Goal: Information Seeking & Learning: Learn about a topic

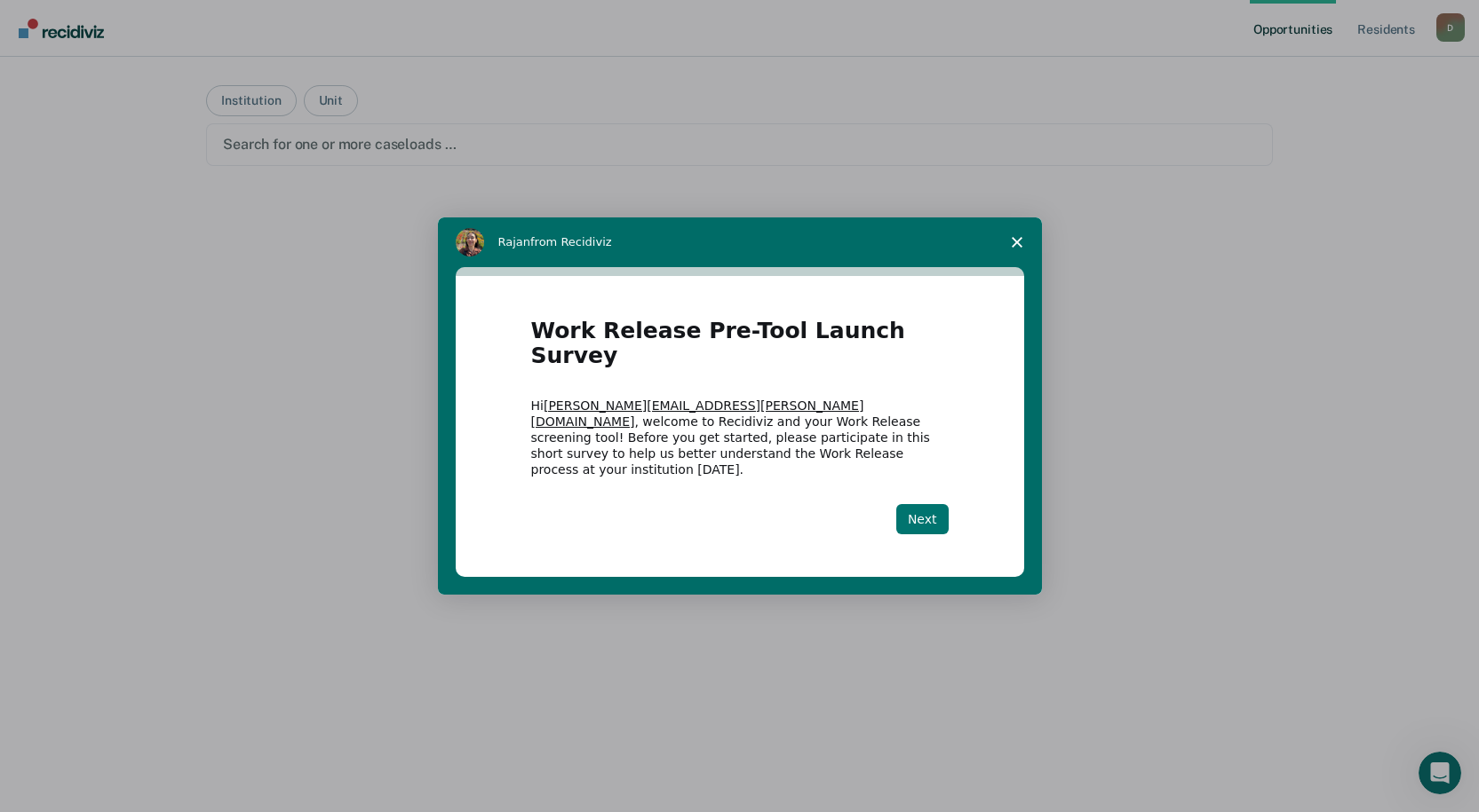
click at [929, 504] on button "Next" at bounding box center [922, 519] width 52 height 31
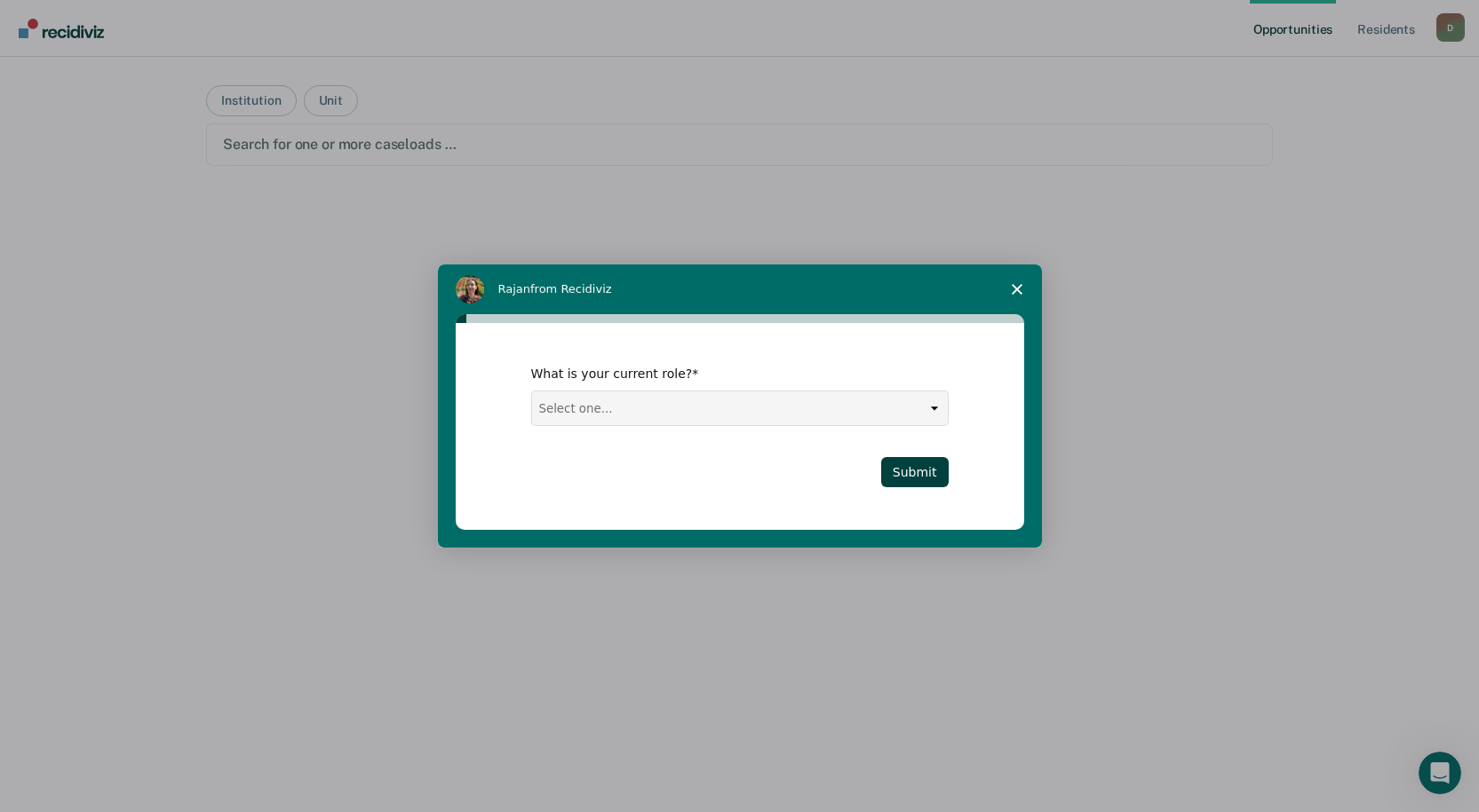
click at [755, 417] on select "Select one... Case Manager FUM Assistant [PERSON_NAME] [PERSON_NAME]" at bounding box center [740, 408] width 416 height 34
select select "Case Manager"
click at [532, 392] on select "Select one... Case Manager FUM Assistant [PERSON_NAME] [PERSON_NAME]" at bounding box center [740, 408] width 416 height 34
click at [921, 468] on button "Submit" at bounding box center [915, 472] width 67 height 31
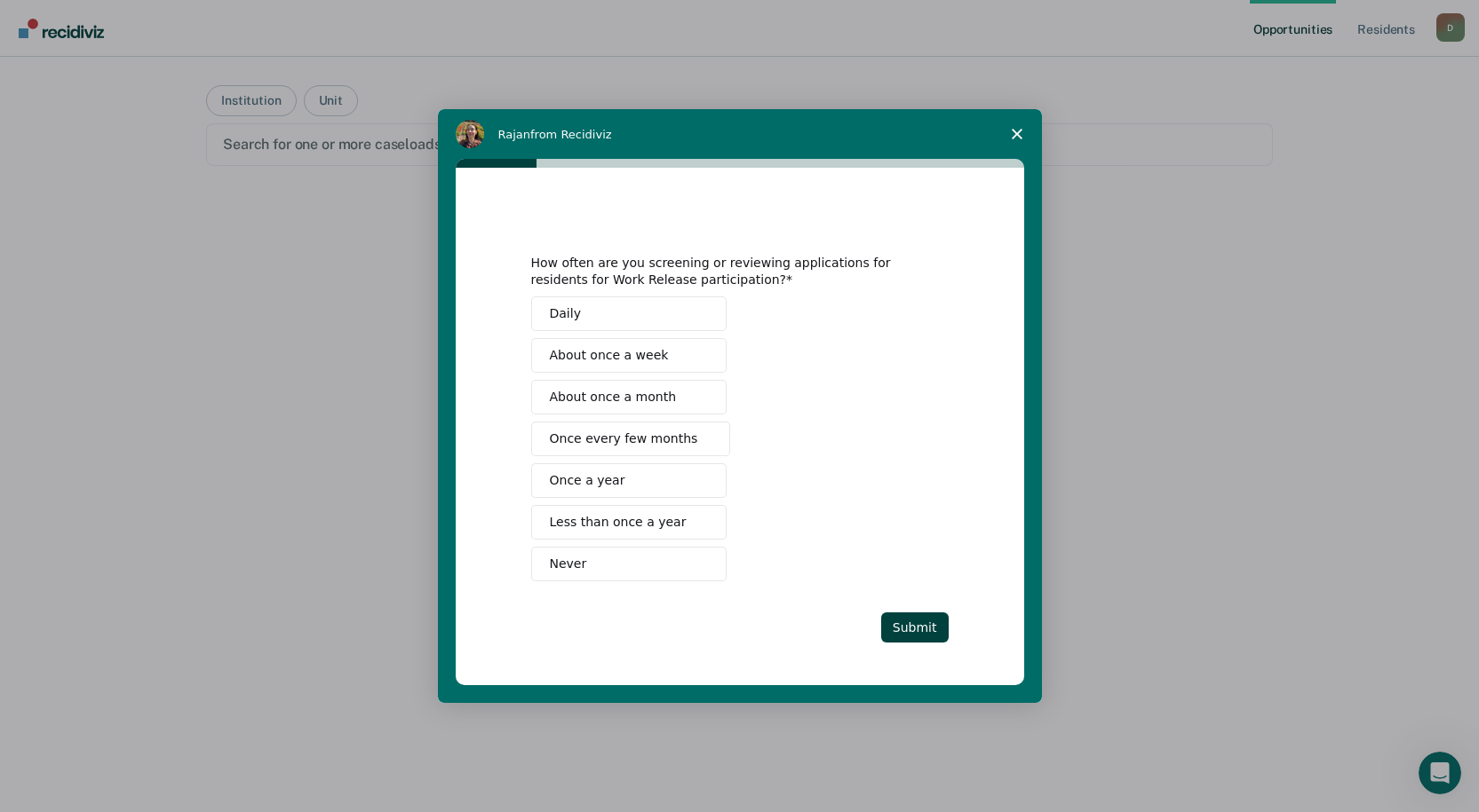
click at [653, 522] on span "Less than once a year" at bounding box center [618, 522] width 137 height 19
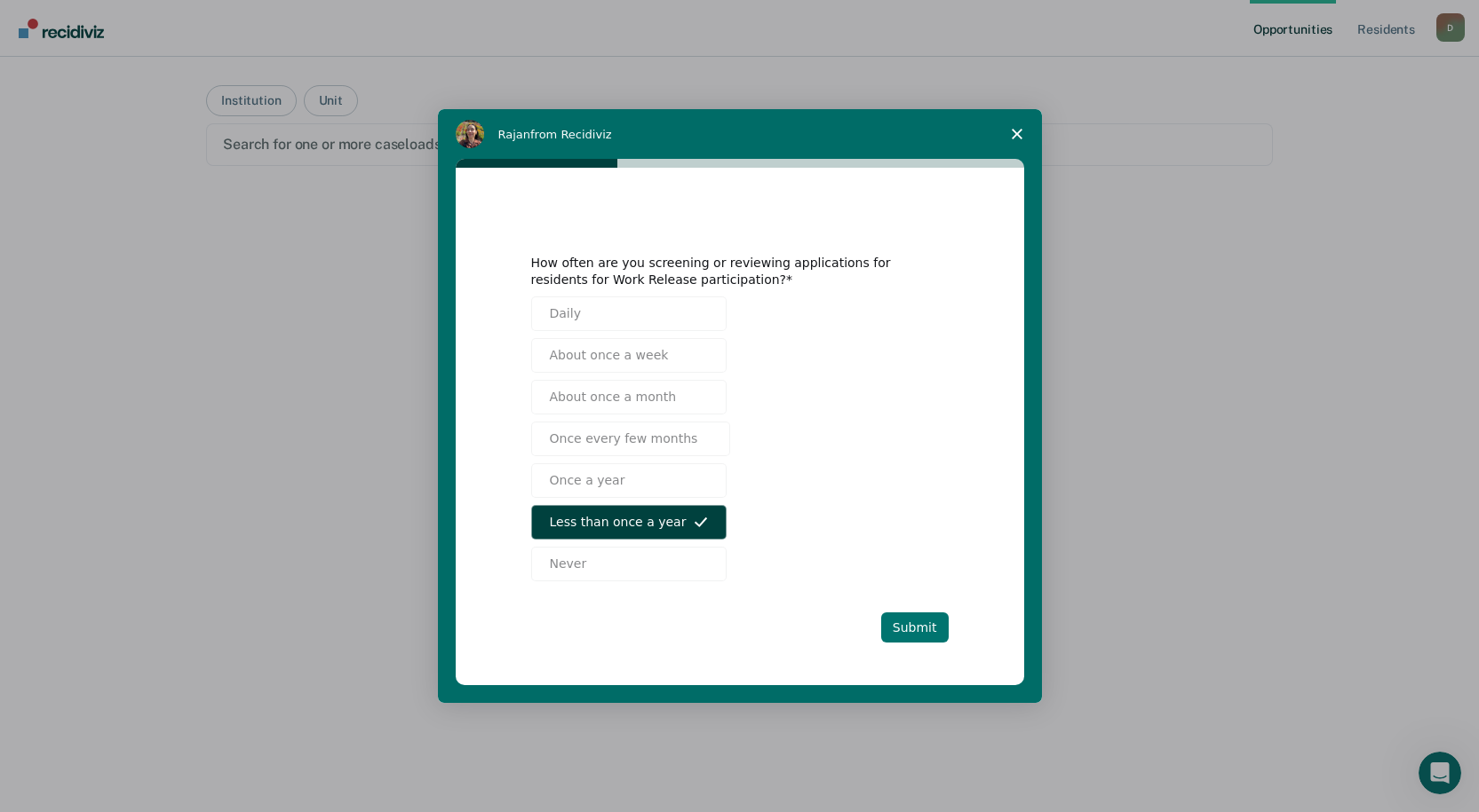
click at [929, 630] on button "Submit" at bounding box center [915, 627] width 67 height 31
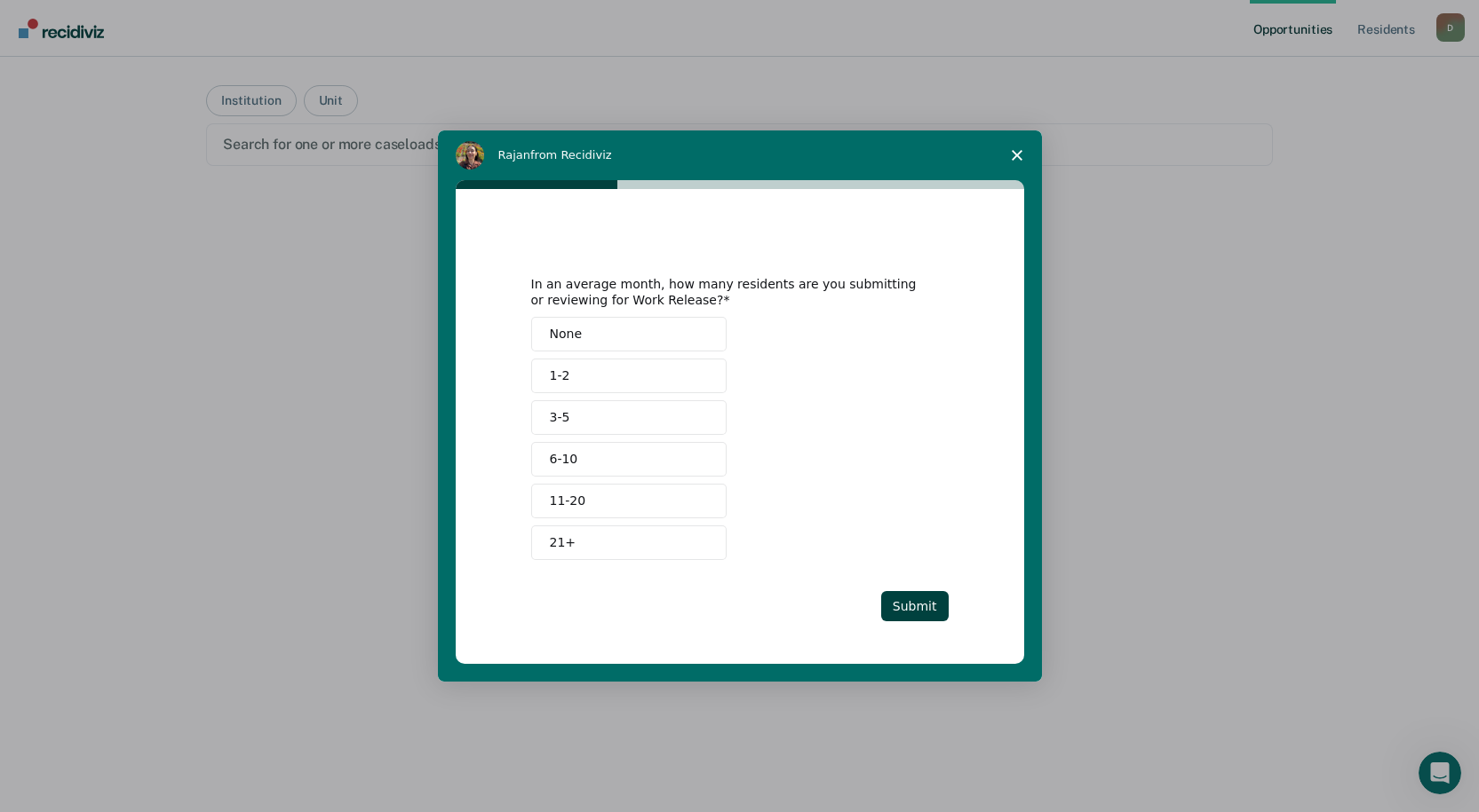
click at [644, 335] on button "None" at bounding box center [629, 334] width 196 height 35
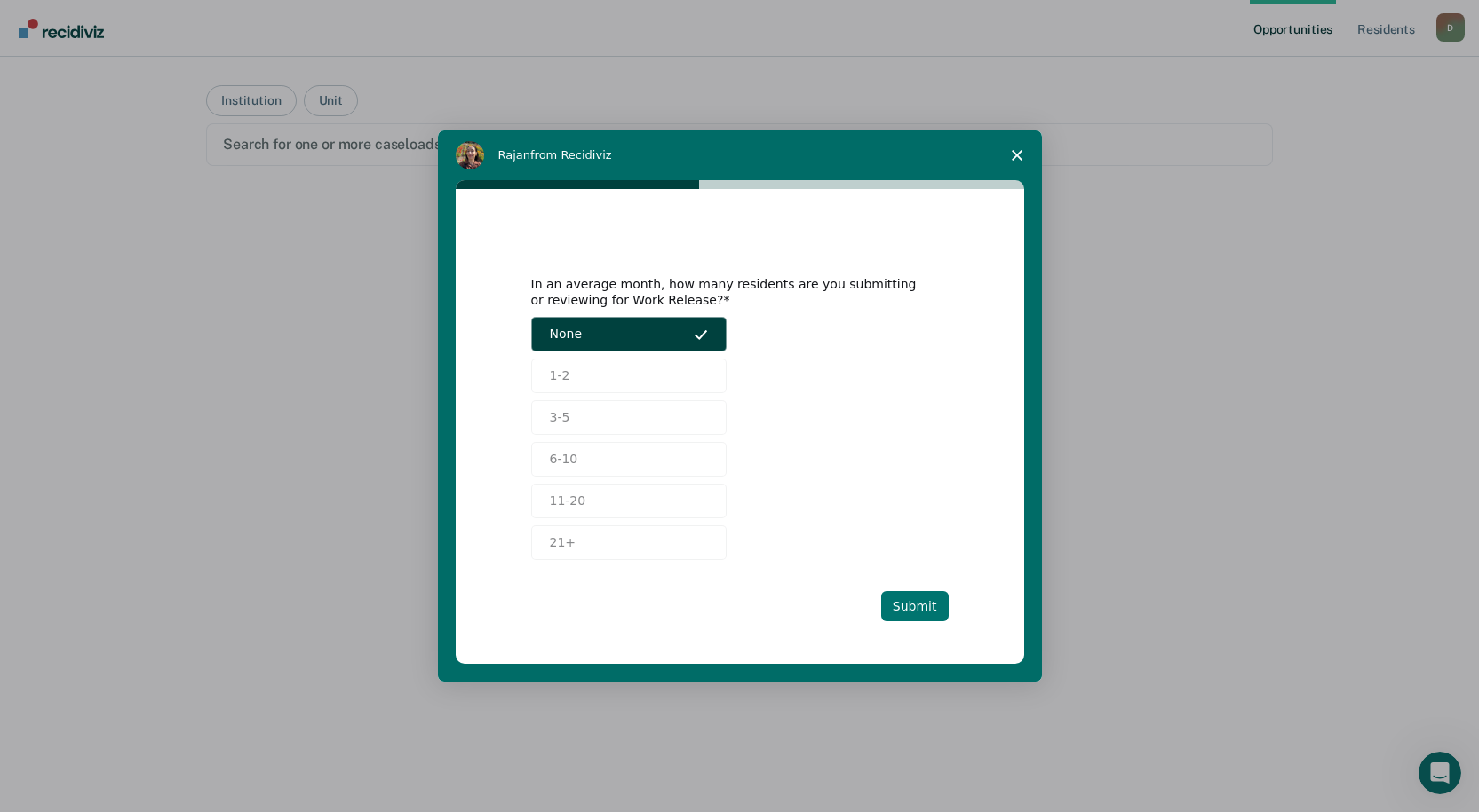
click at [928, 610] on button "Submit" at bounding box center [915, 606] width 67 height 31
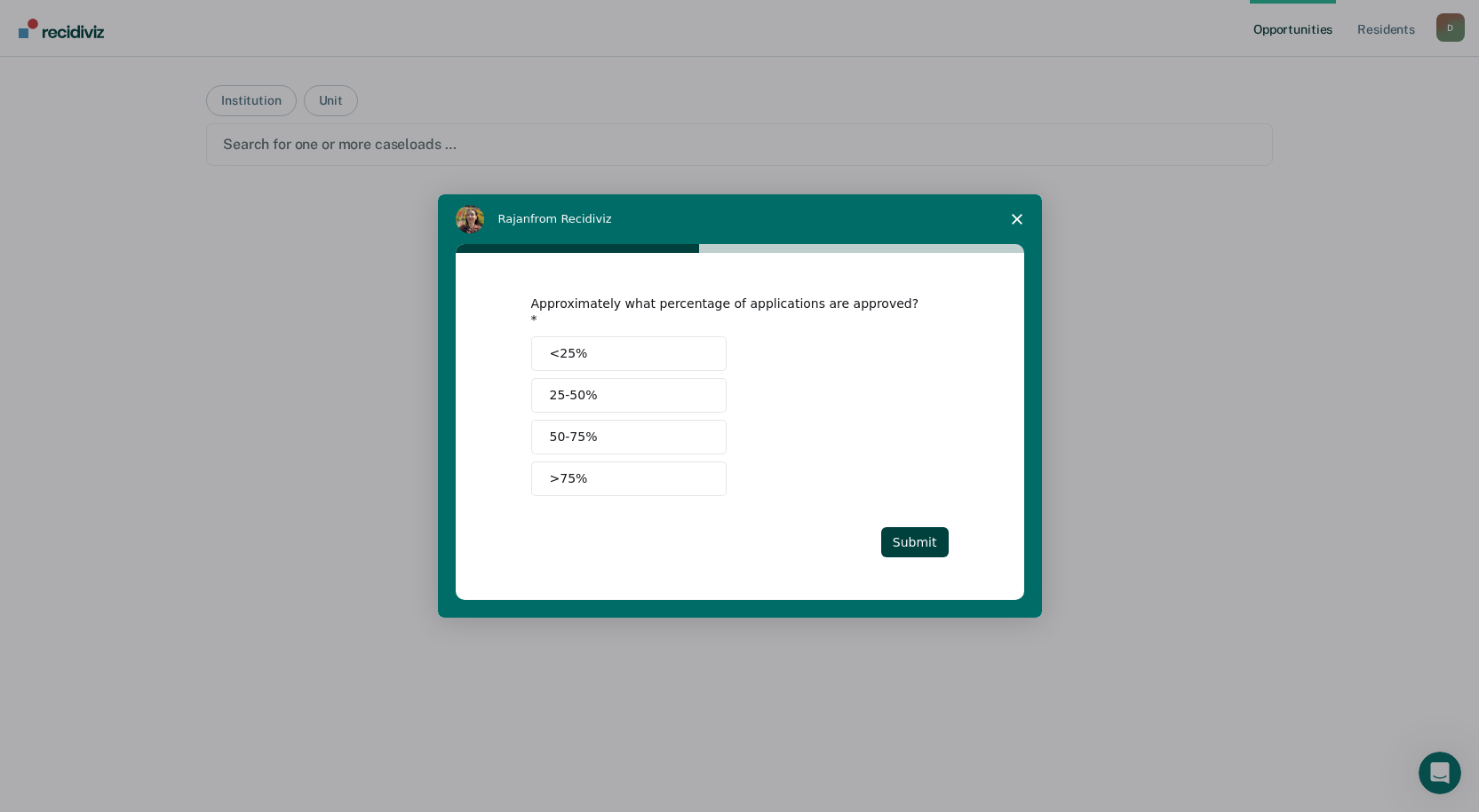
click at [679, 343] on button "<25%" at bounding box center [629, 353] width 196 height 35
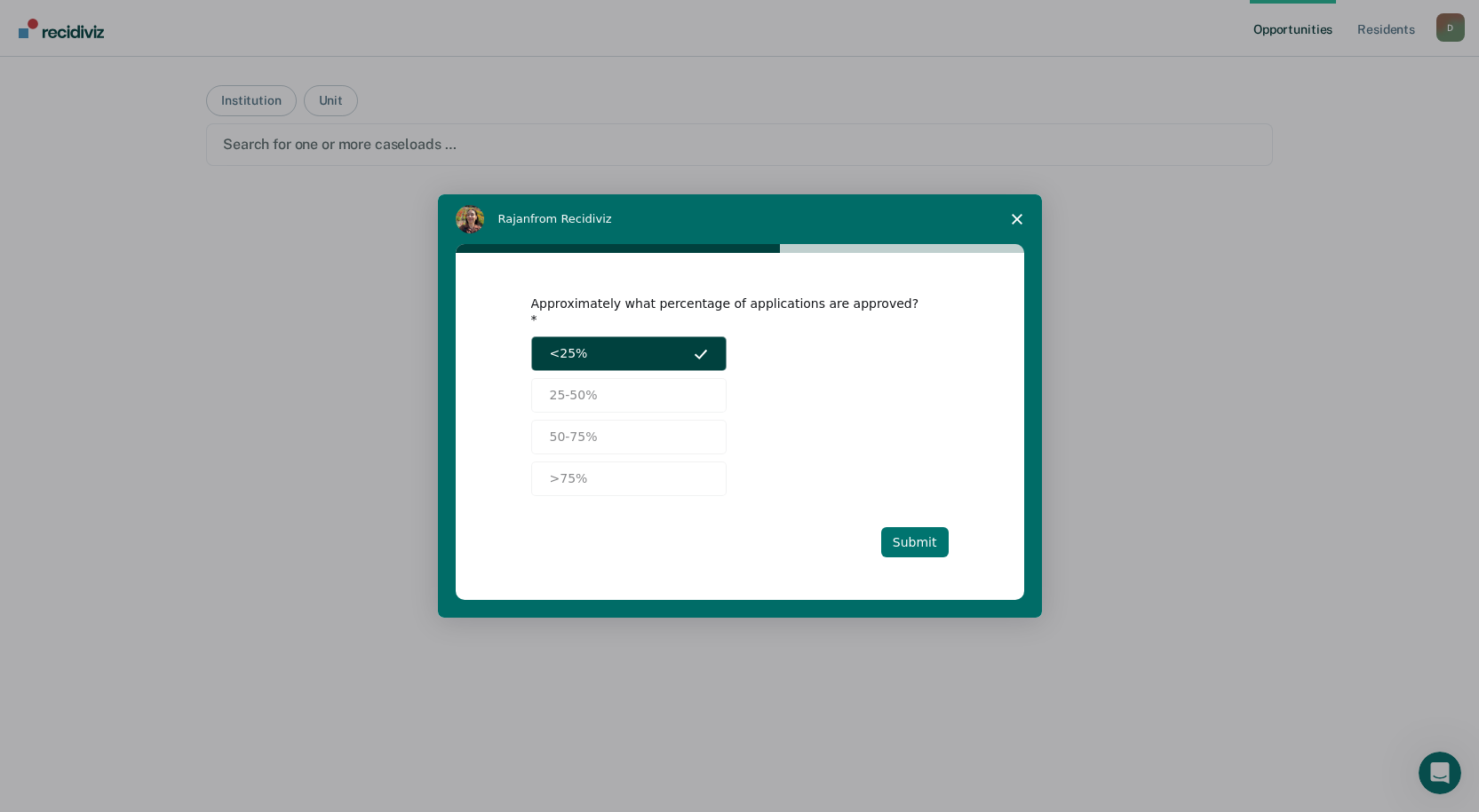
click at [925, 536] on button "Submit" at bounding box center [915, 542] width 67 height 31
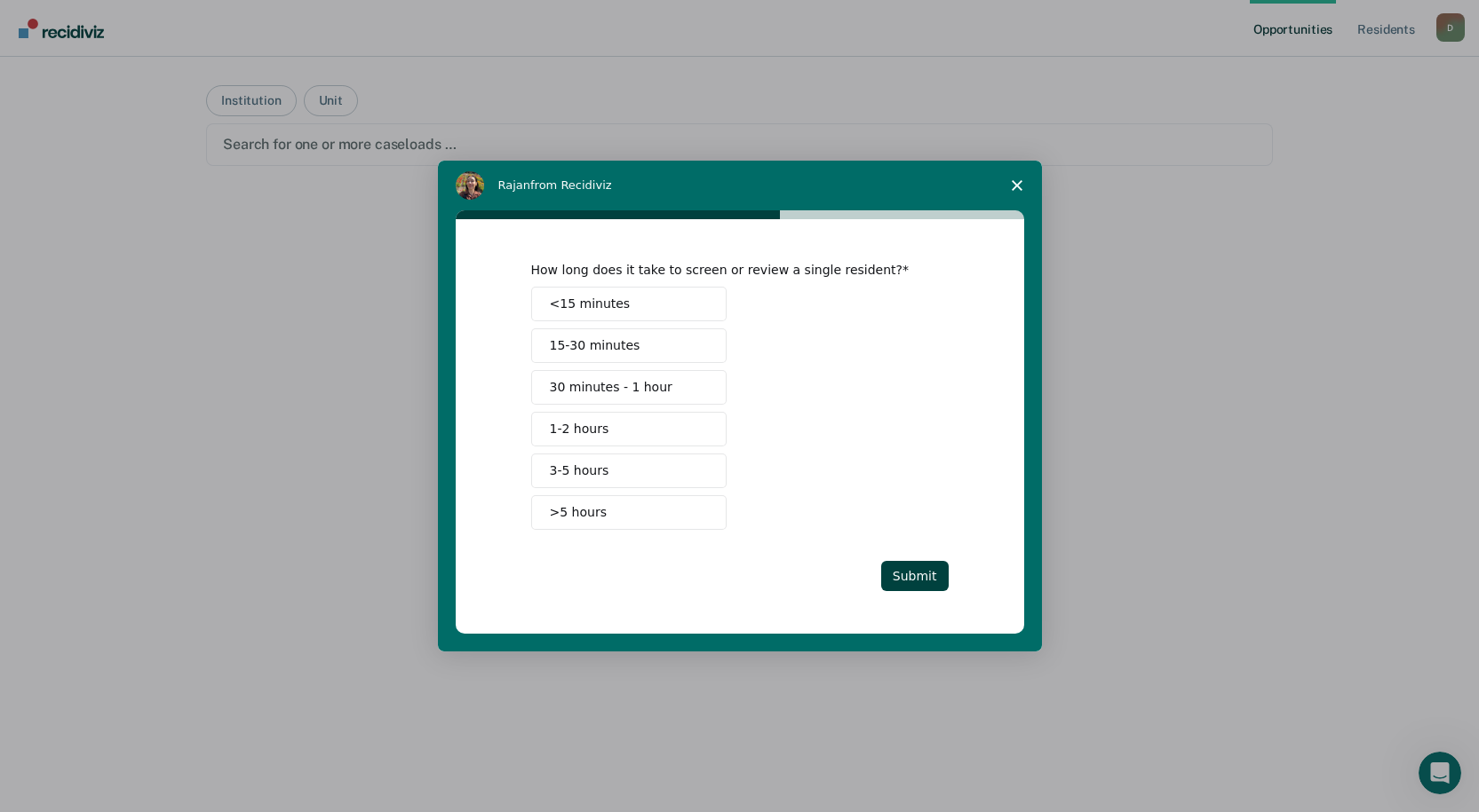
click at [688, 309] on button "<15 minutes" at bounding box center [629, 304] width 196 height 35
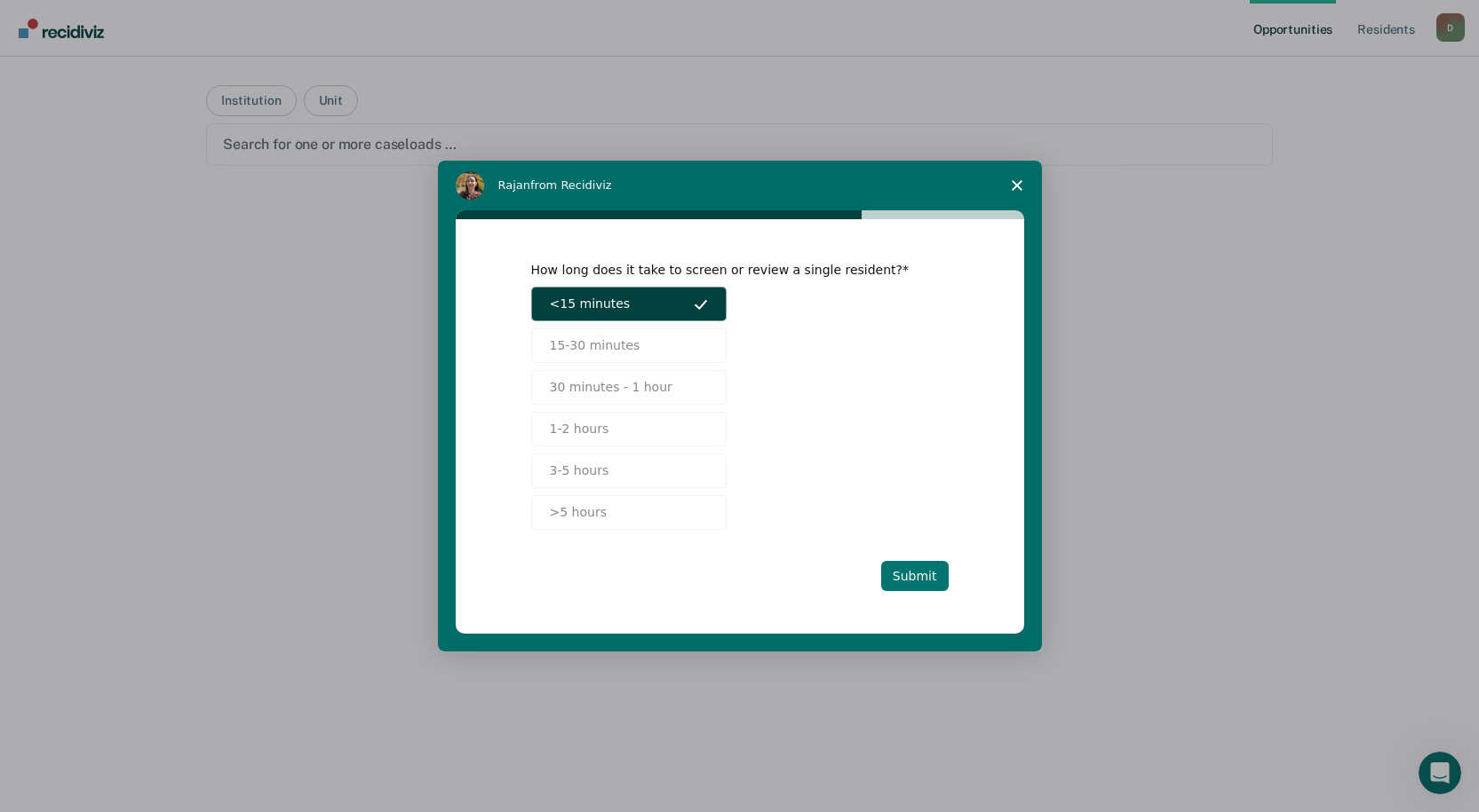
click at [917, 575] on button "Submit" at bounding box center [915, 576] width 67 height 31
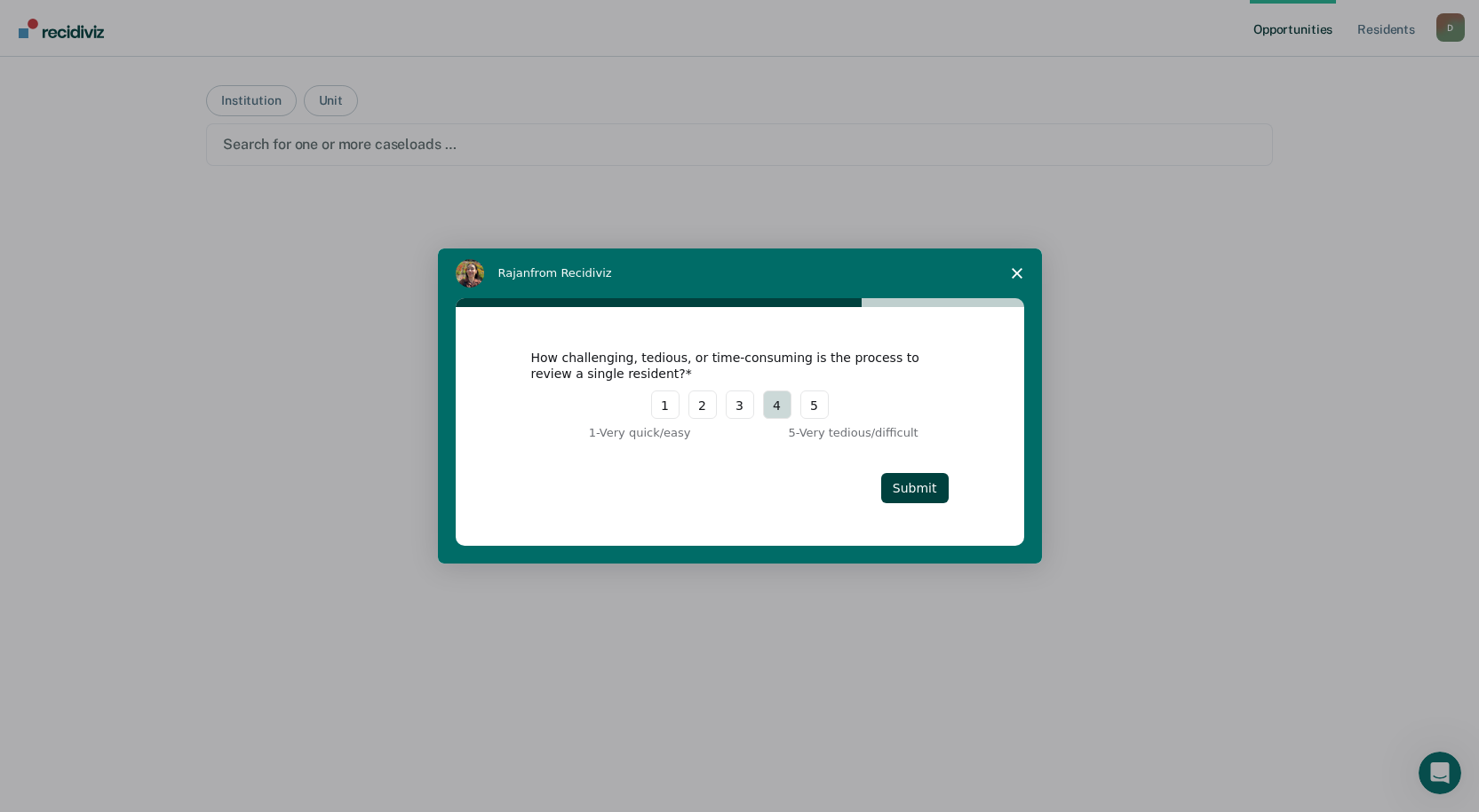
click at [778, 407] on button "4" at bounding box center [777, 405] width 29 height 29
click at [913, 485] on button "Submit" at bounding box center [915, 489] width 67 height 31
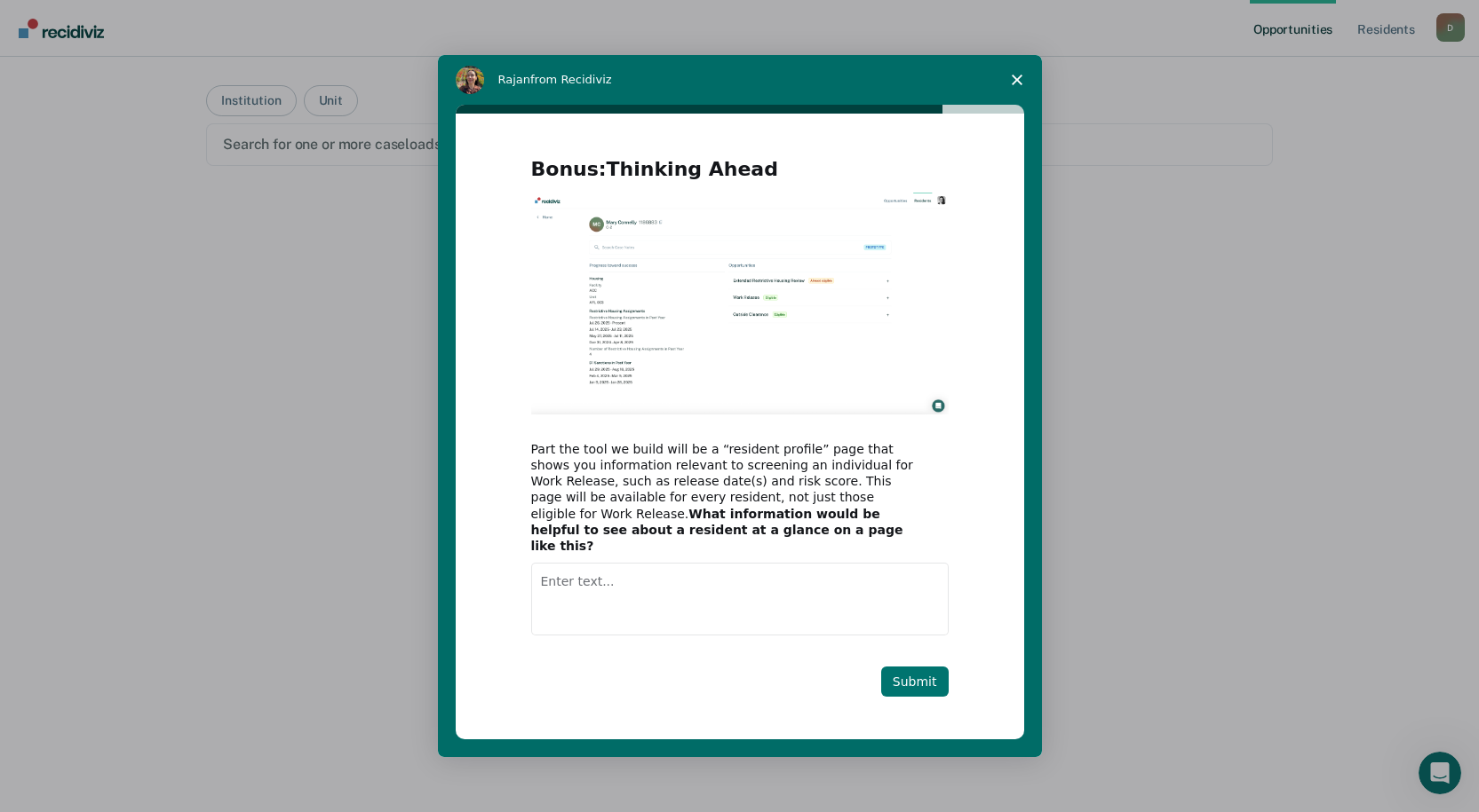
click at [934, 677] on button "Submit" at bounding box center [915, 681] width 67 height 31
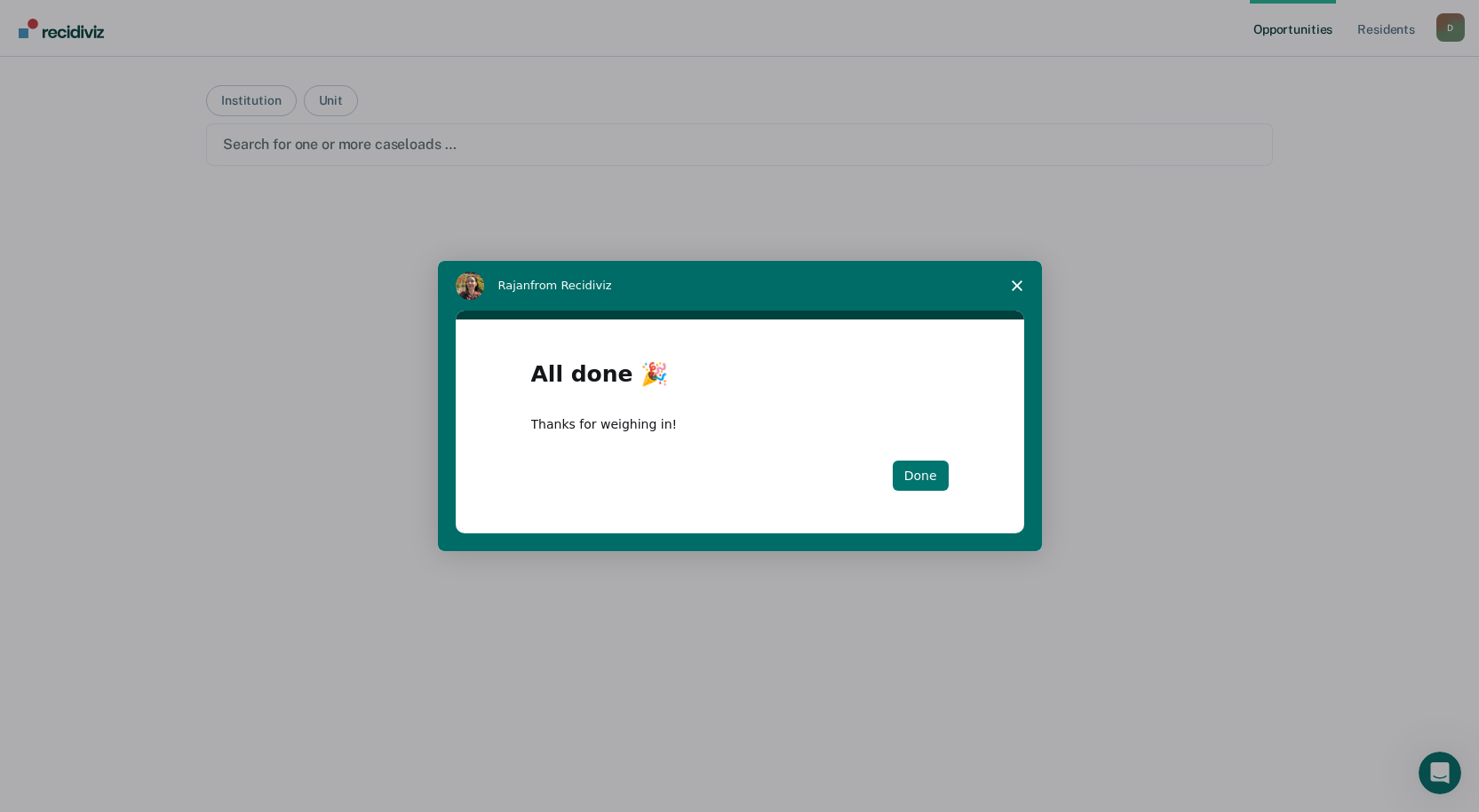
click at [920, 474] on button "Done" at bounding box center [920, 476] width 56 height 31
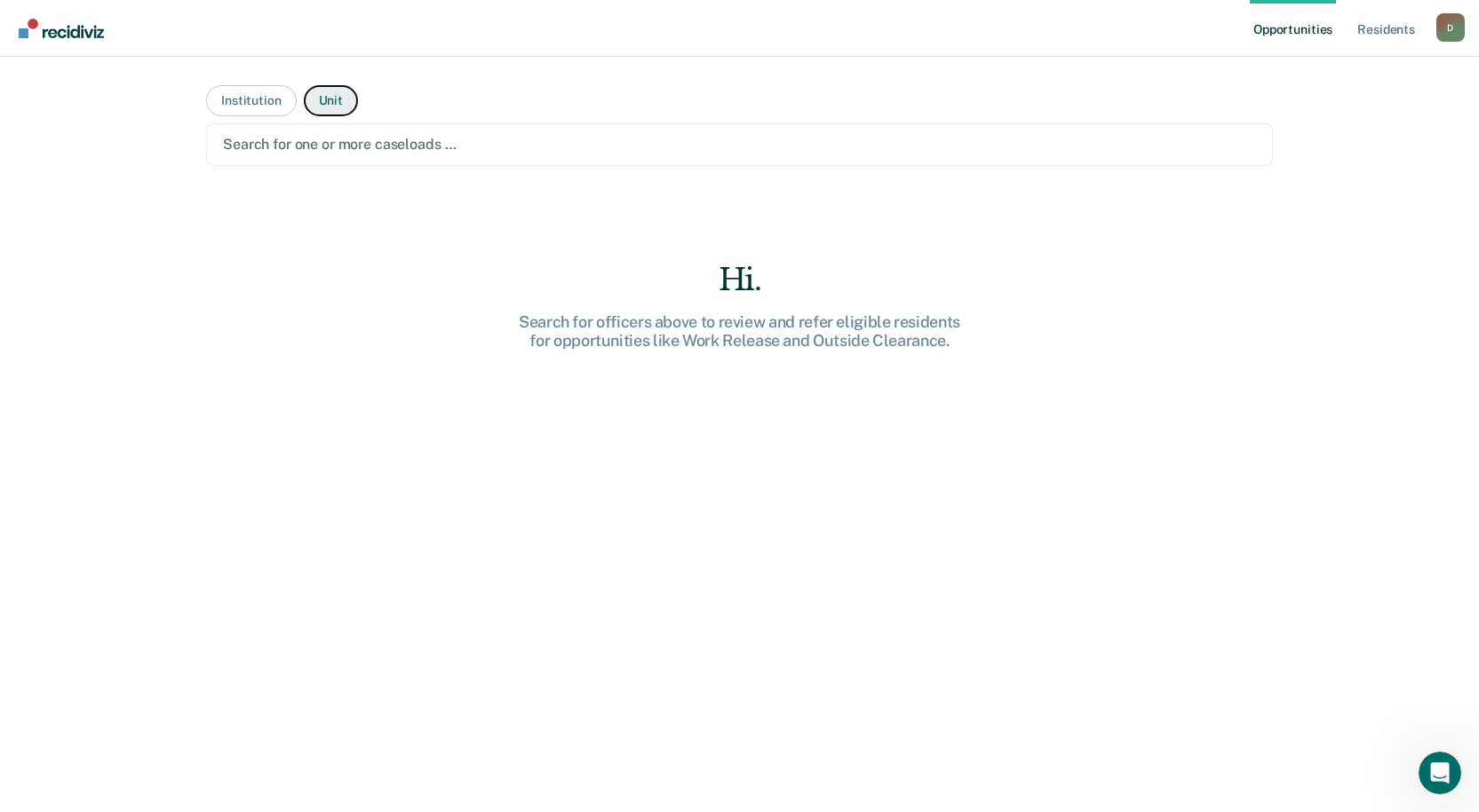
click at [326, 101] on button "Unit" at bounding box center [330, 100] width 54 height 31
click at [330, 100] on button "Unit" at bounding box center [330, 100] width 54 height 31
click at [333, 106] on button "Unit" at bounding box center [330, 100] width 54 height 31
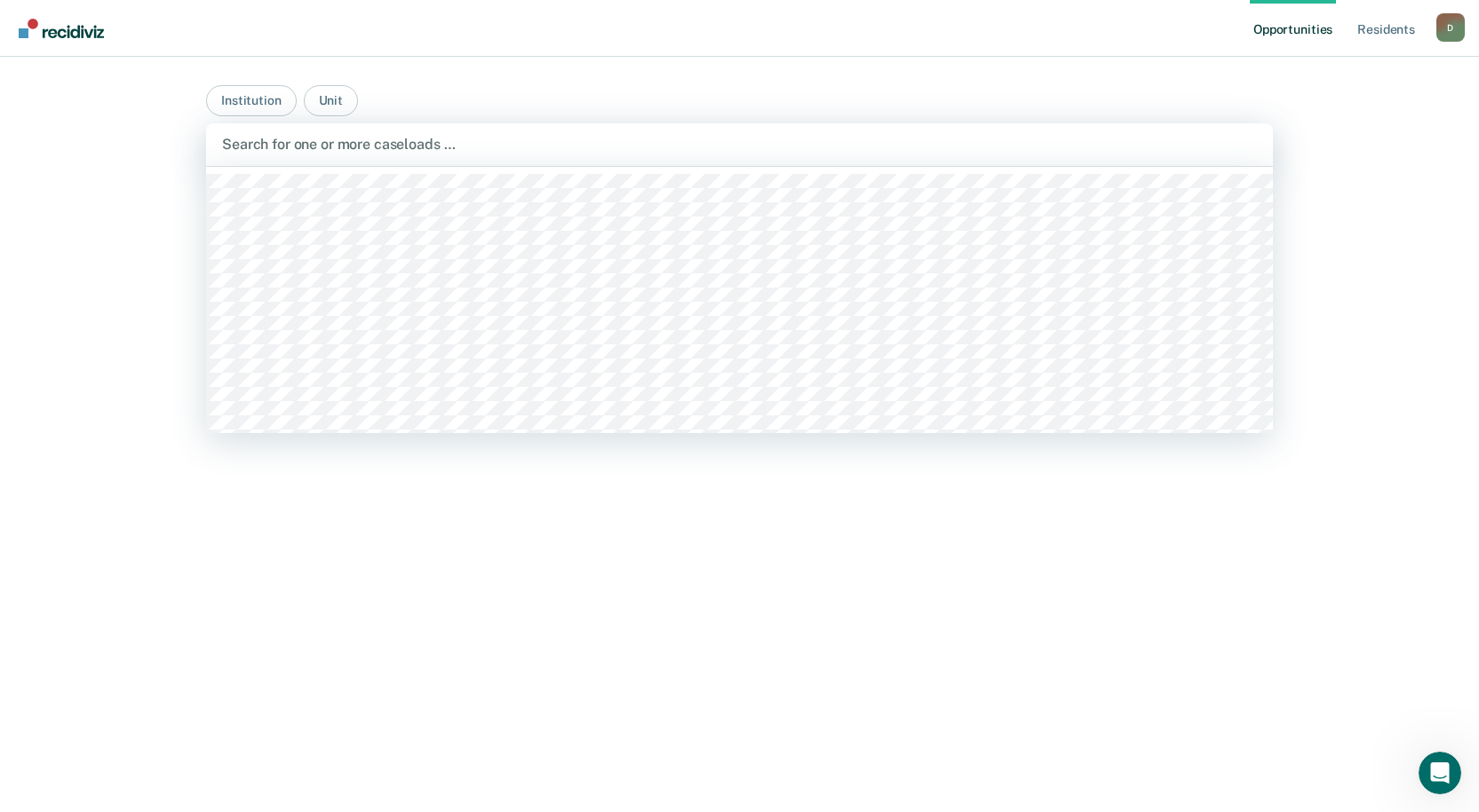
click at [385, 143] on div at bounding box center [739, 144] width 1035 height 21
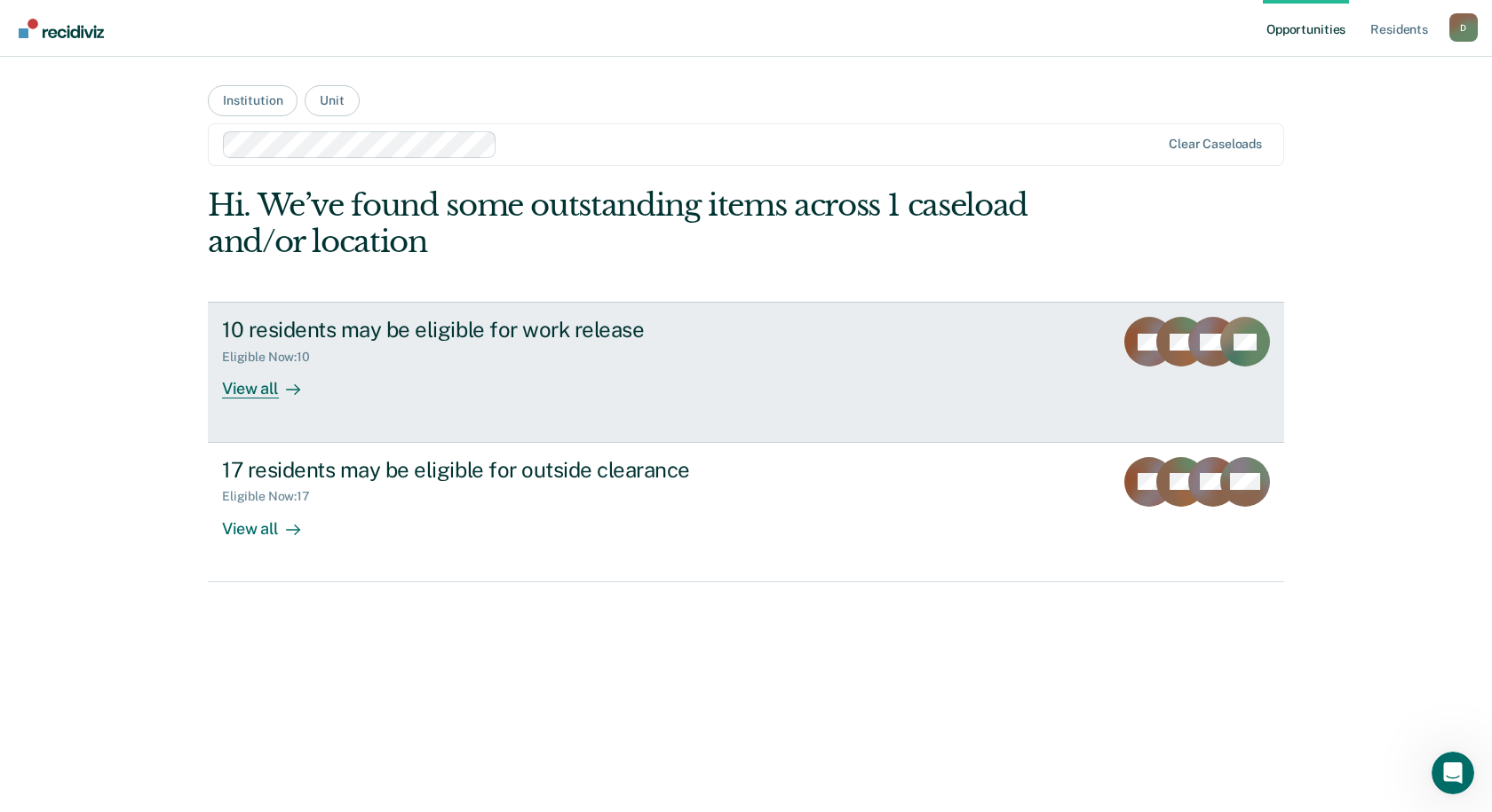
click at [265, 388] on div "View all" at bounding box center [271, 382] width 100 height 35
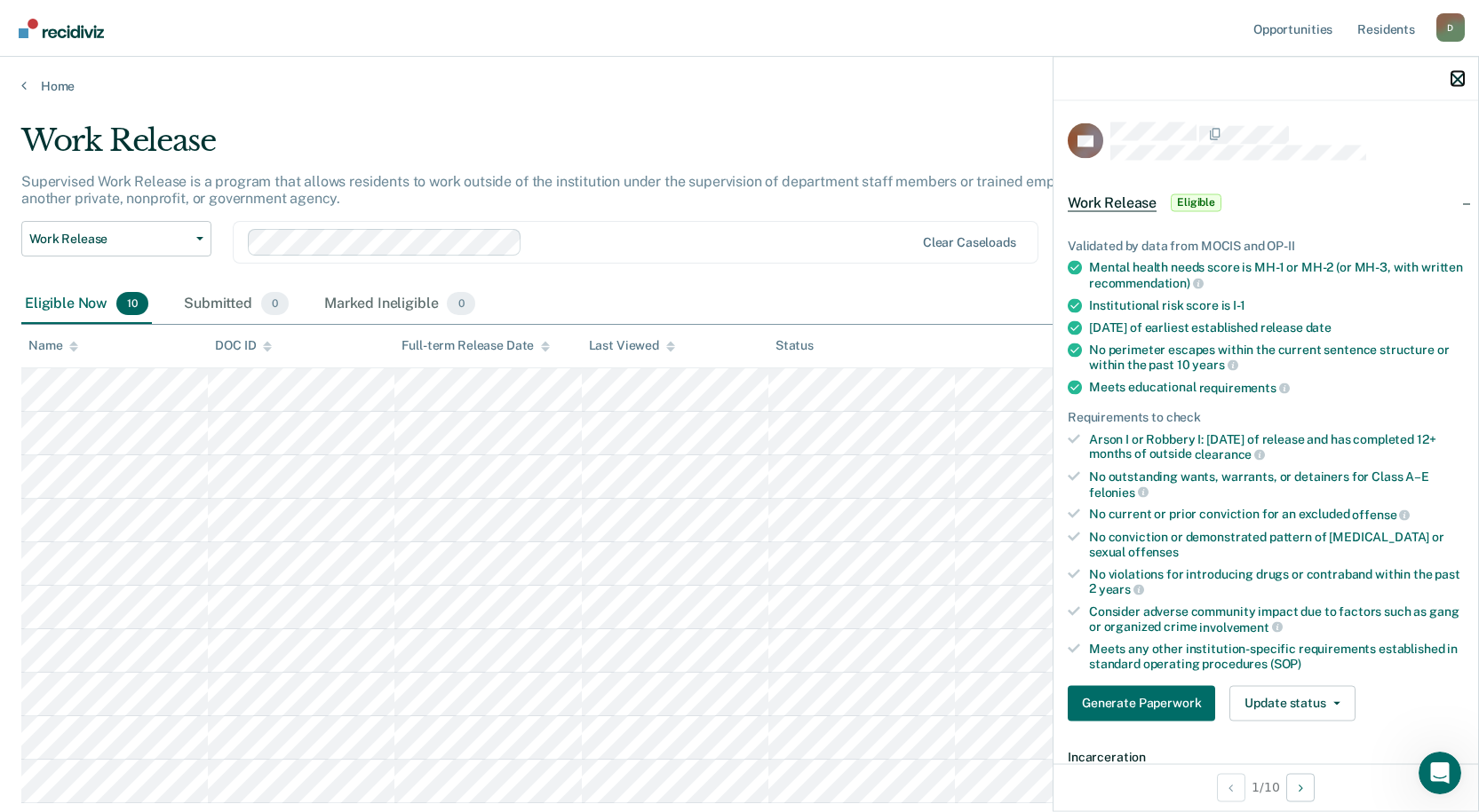
click at [1458, 76] on icon "button" at bounding box center [1457, 79] width 13 height 13
